Goal: Navigation & Orientation: Find specific page/section

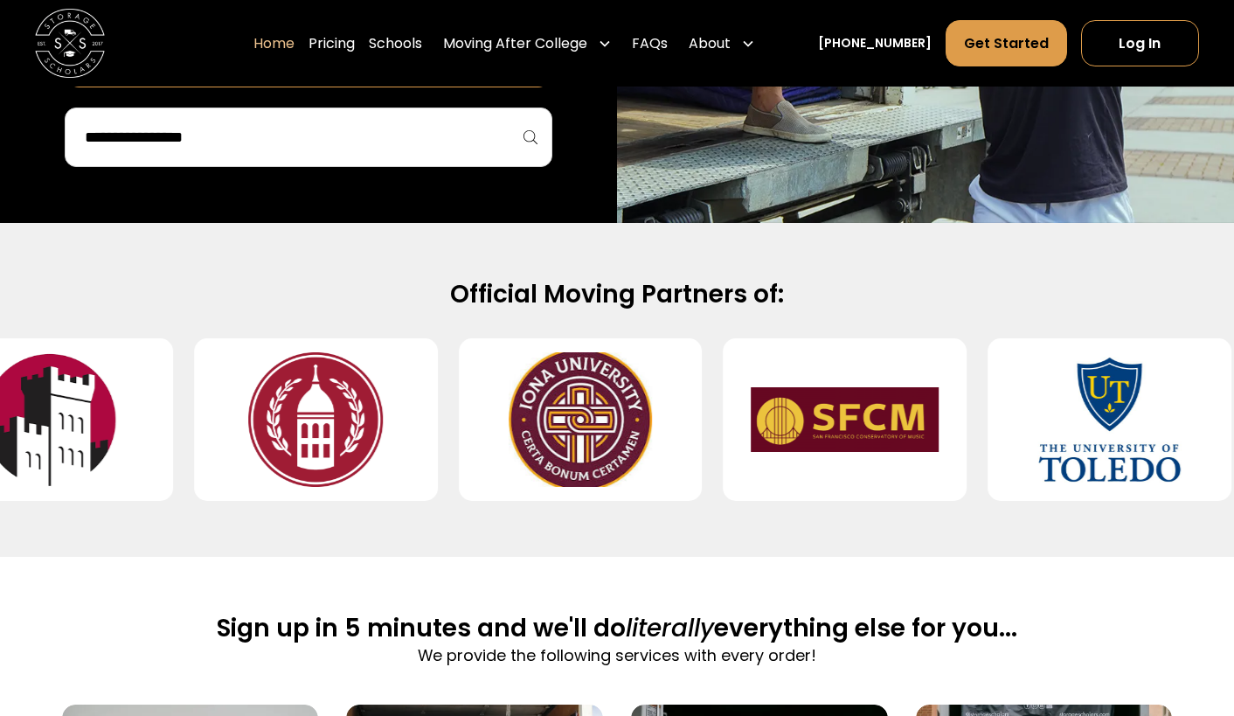
scroll to position [587, 0]
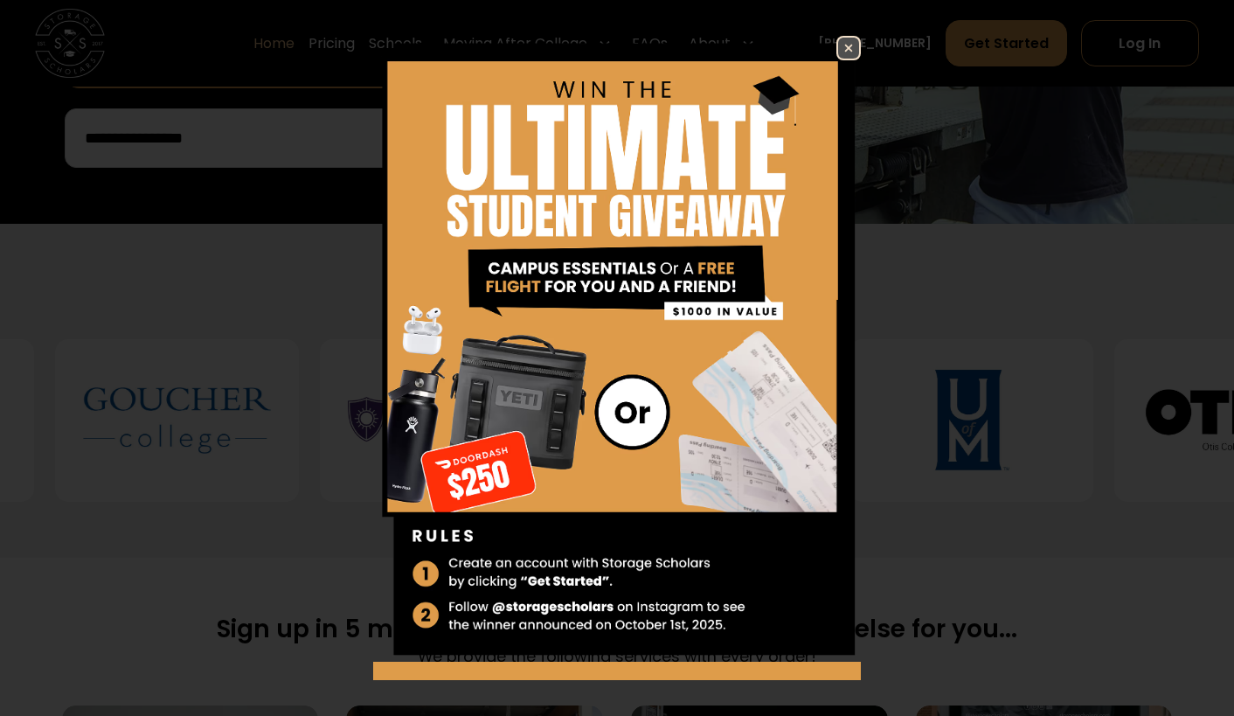
click at [841, 41] on img at bounding box center [848, 48] width 21 height 21
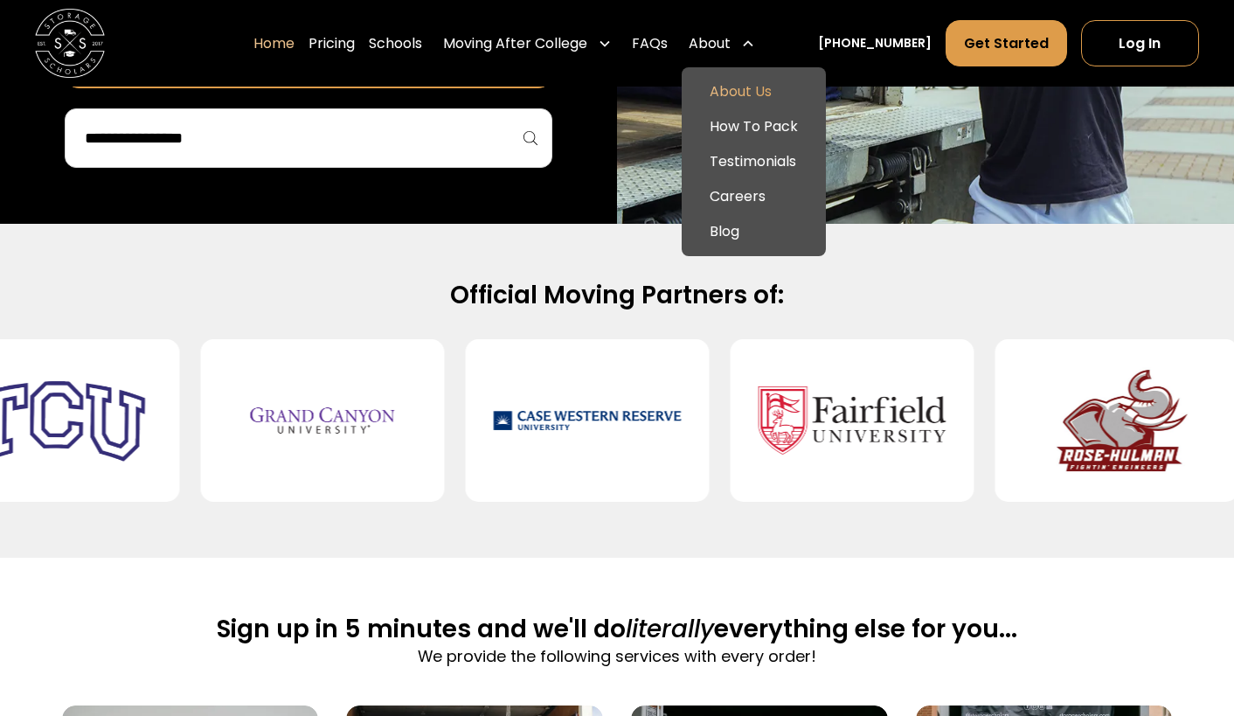
click at [753, 76] on link "About Us" at bounding box center [754, 92] width 130 height 35
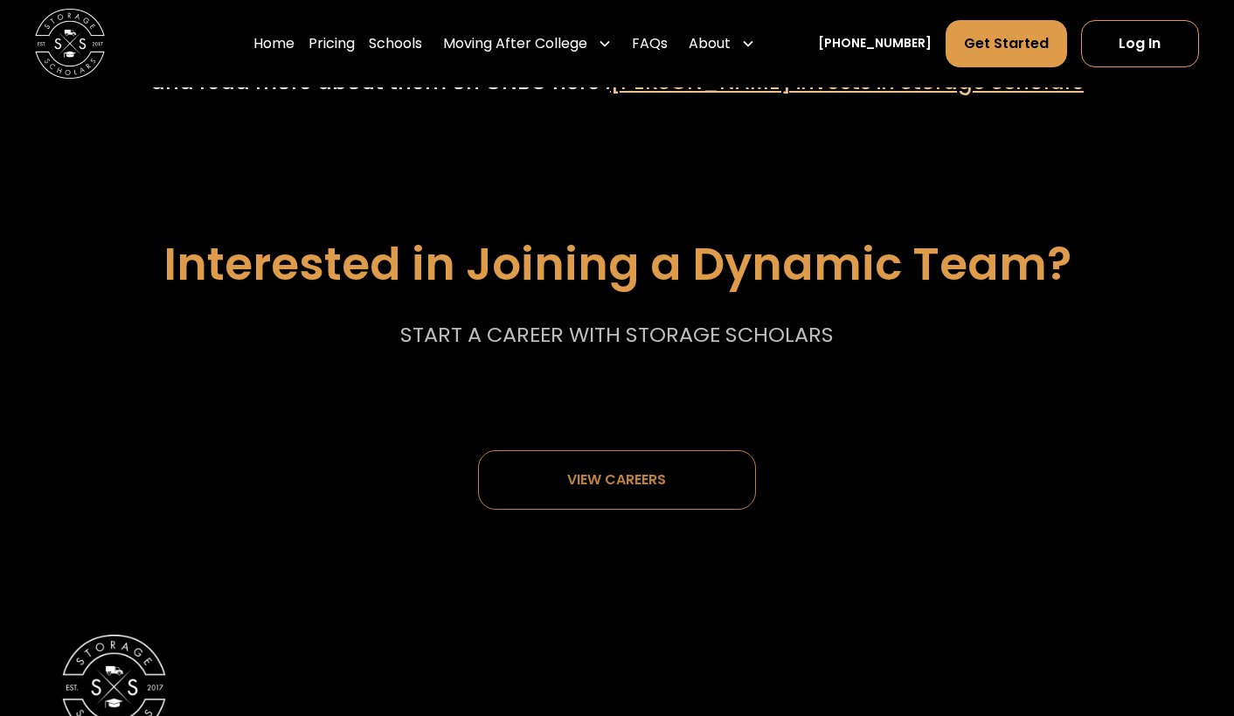
scroll to position [8788, 0]
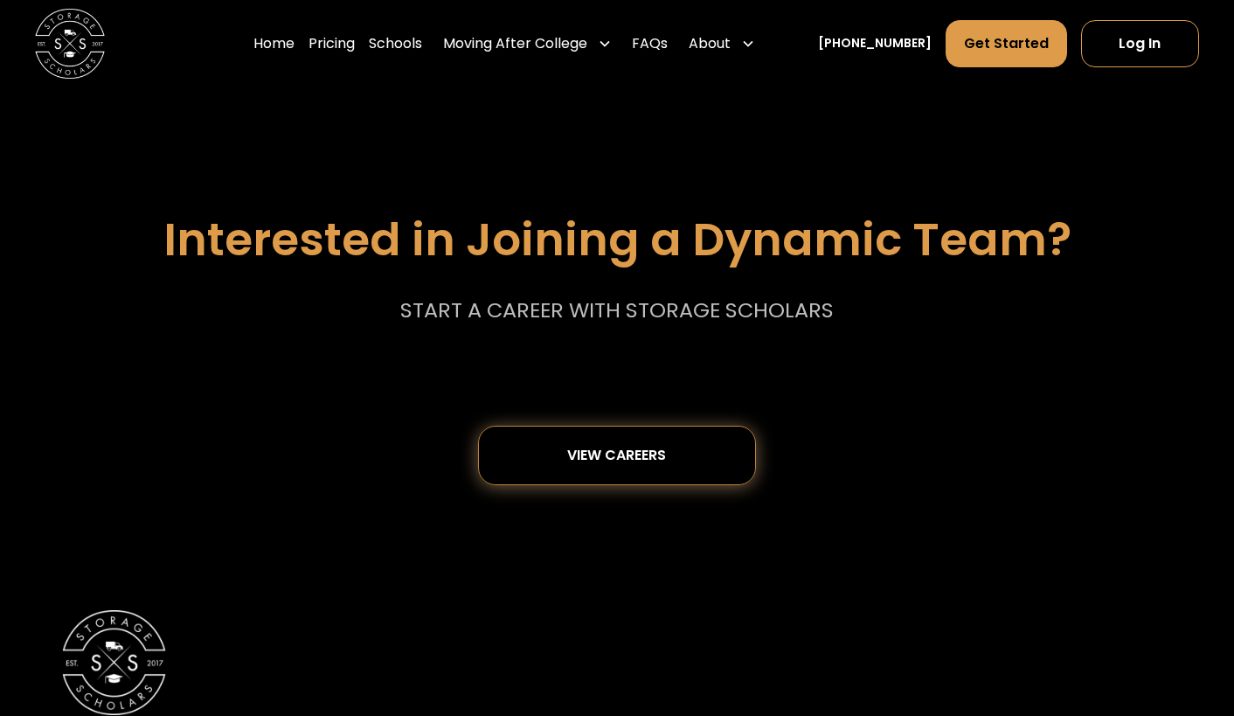
click at [580, 447] on div "View careers" at bounding box center [616, 455] width 99 height 16
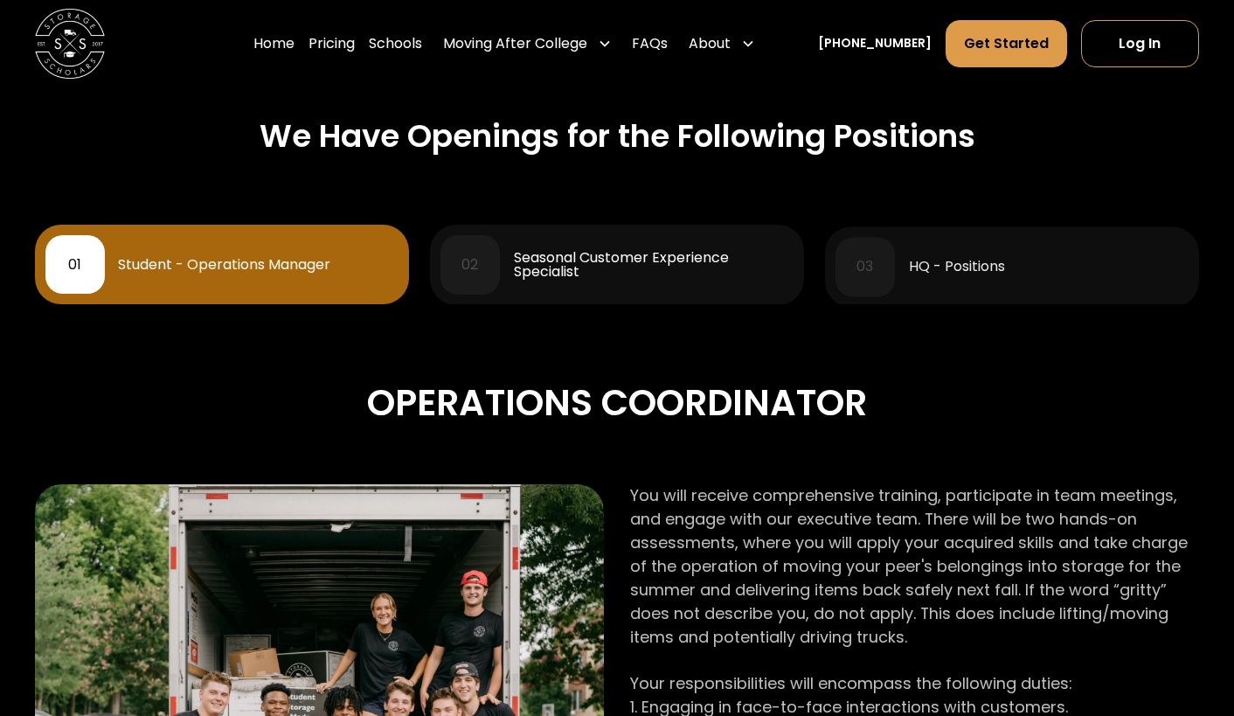
scroll to position [732, 0]
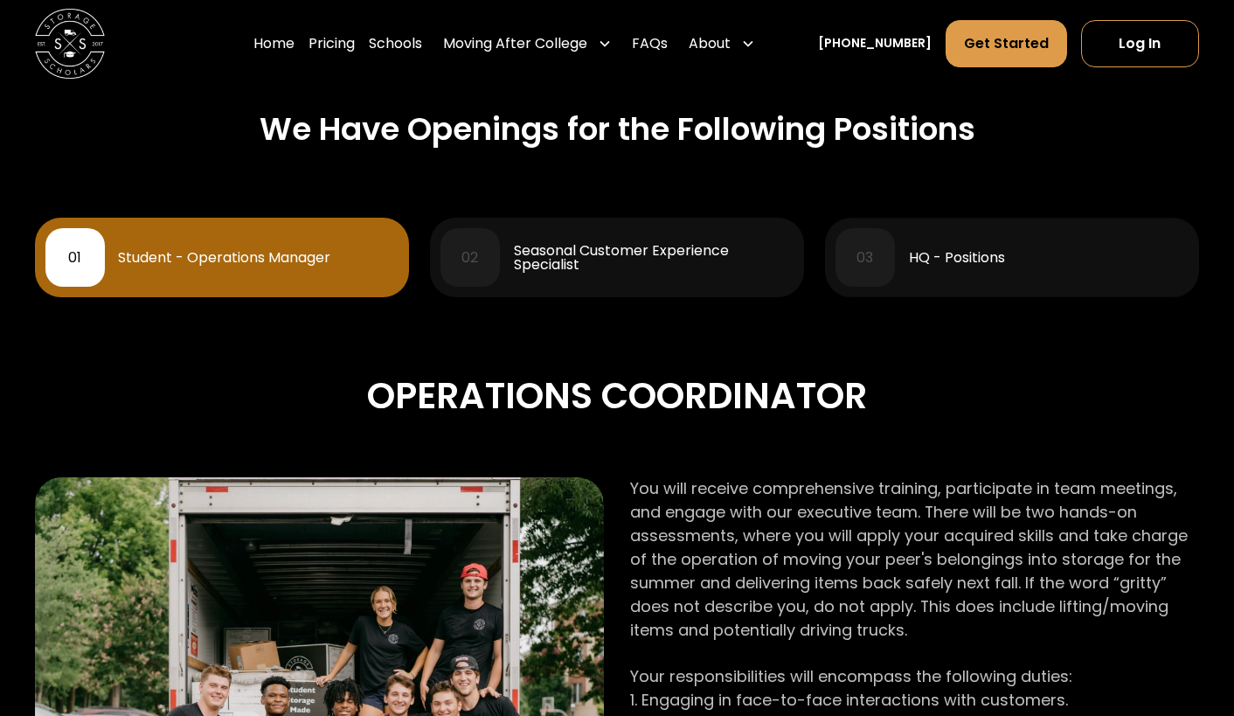
click at [886, 253] on div "03" at bounding box center [864, 257] width 59 height 59
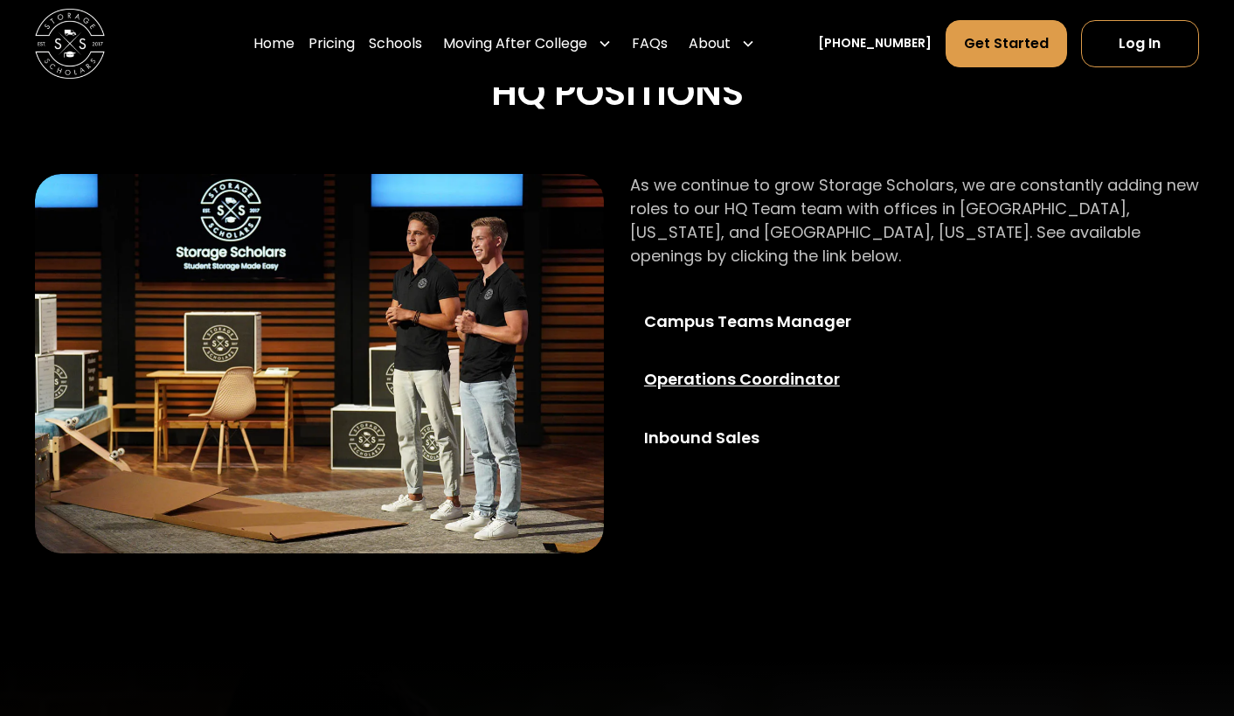
scroll to position [1036, 0]
